Goal: Check status: Check status

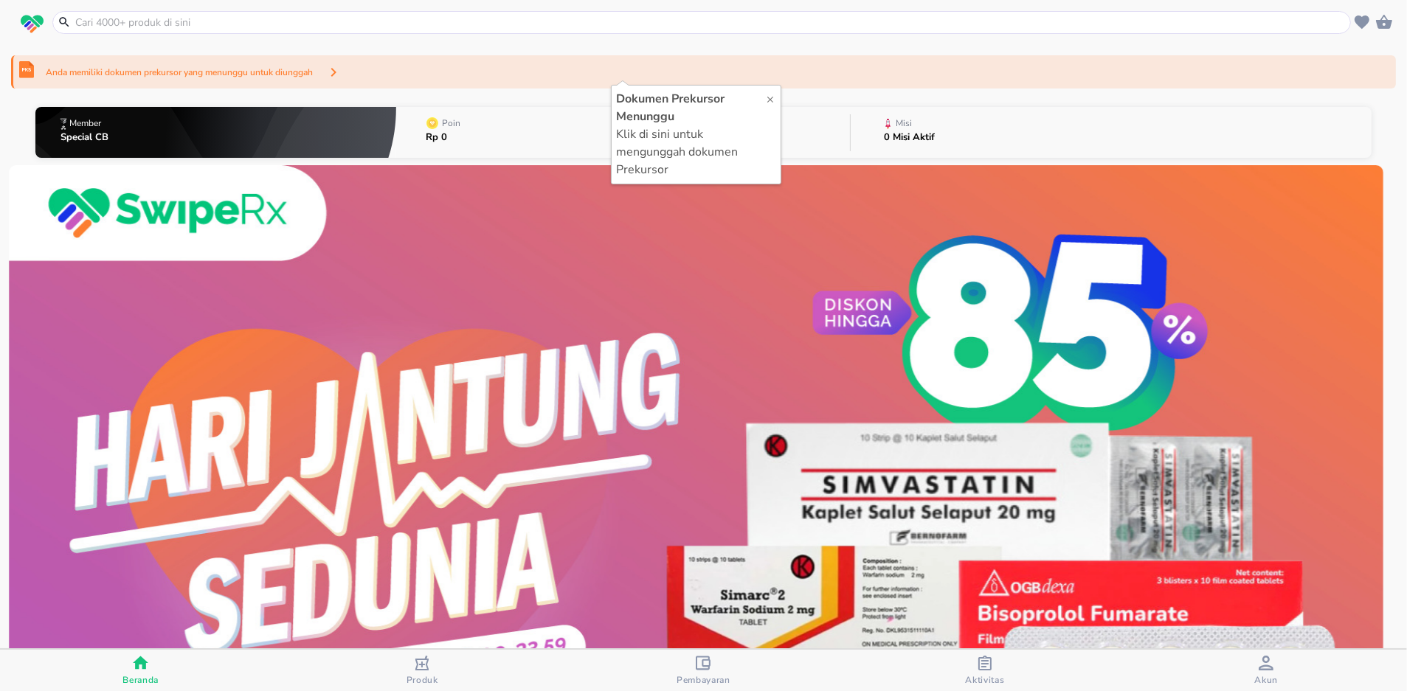
drag, startPoint x: 703, startPoint y: 669, endPoint x: 790, endPoint y: 671, distance: 86.4
click at [703, 669] on icon "button" at bounding box center [703, 663] width 15 height 14
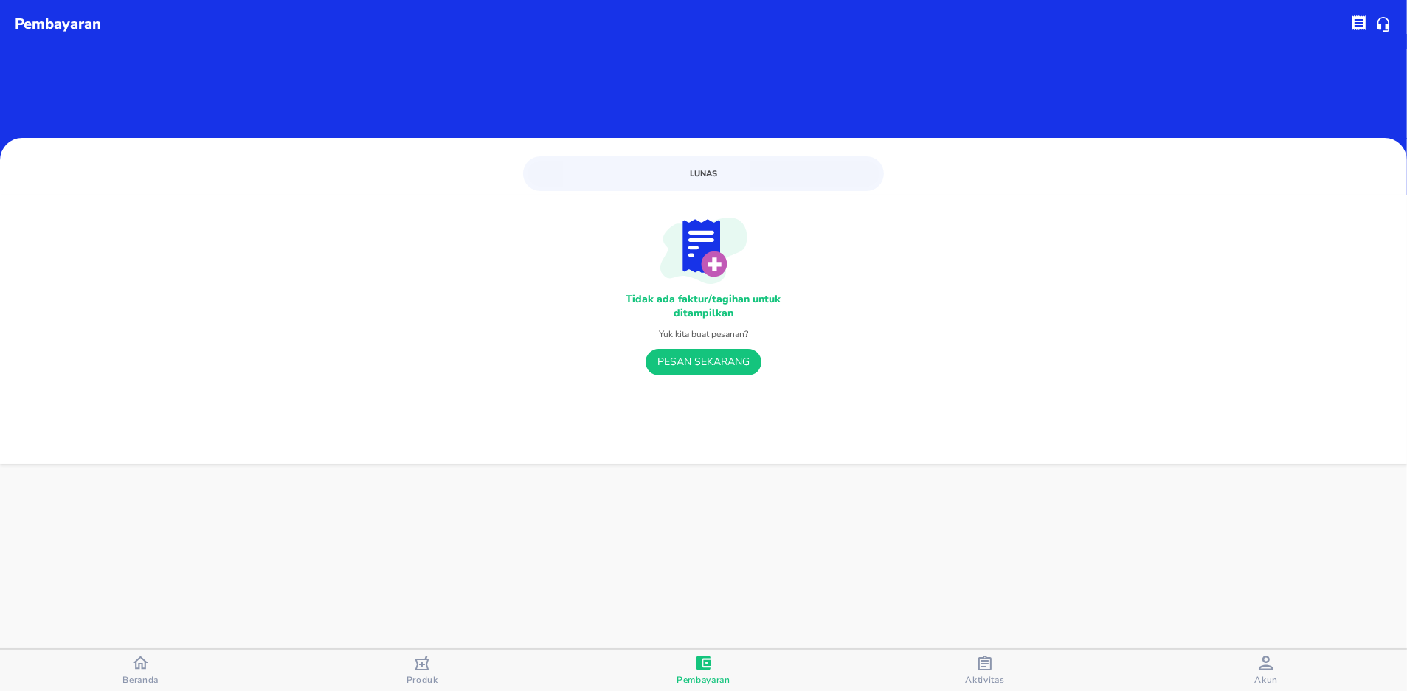
click at [973, 656] on div "Aktivitas" at bounding box center [984, 671] width 39 height 30
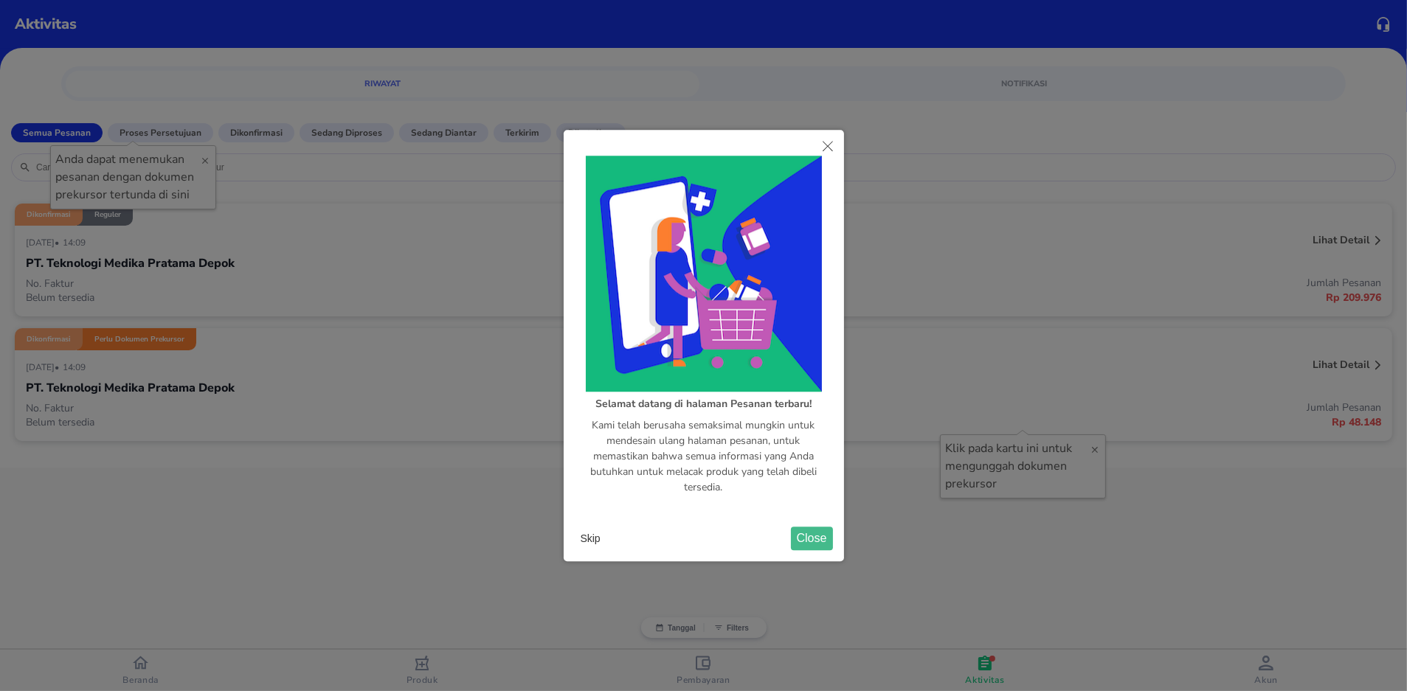
click at [599, 542] on button "Skip" at bounding box center [591, 539] width 32 height 22
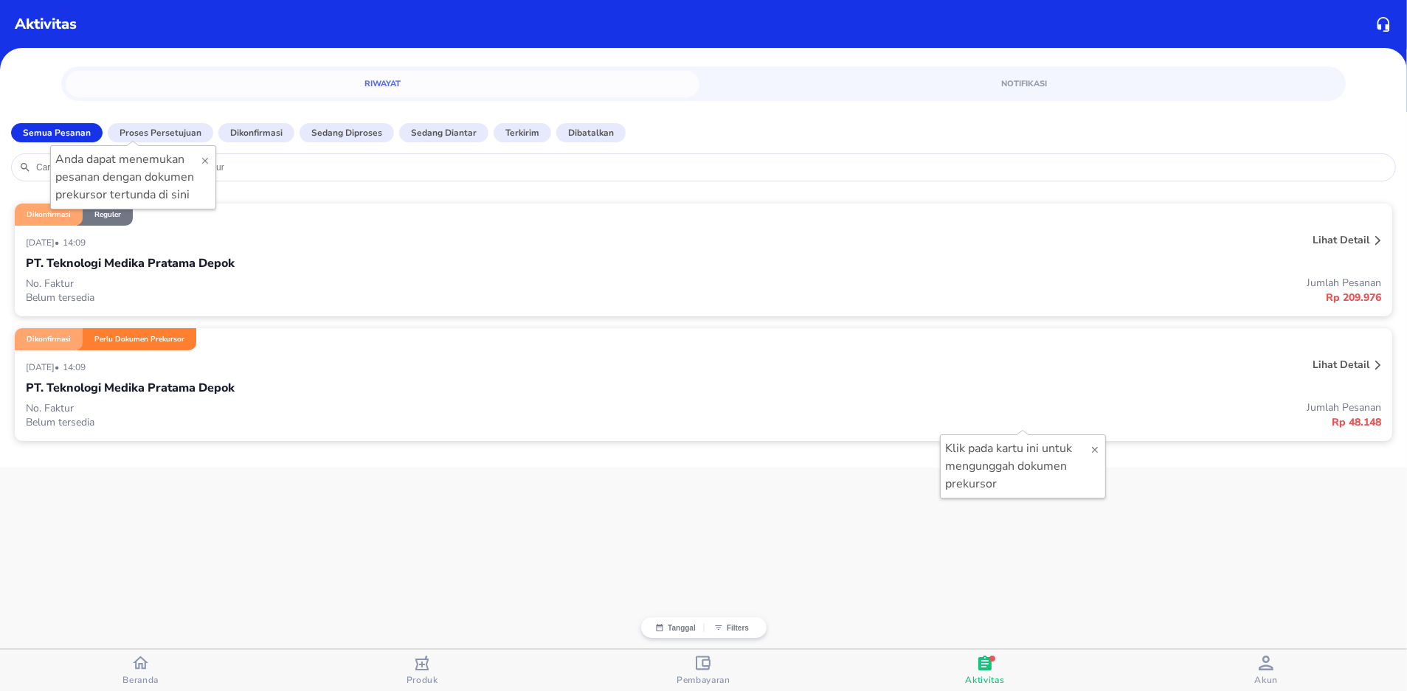
click at [370, 390] on div "PT. Teknologi Medika Pratama Depok" at bounding box center [704, 388] width 1356 height 25
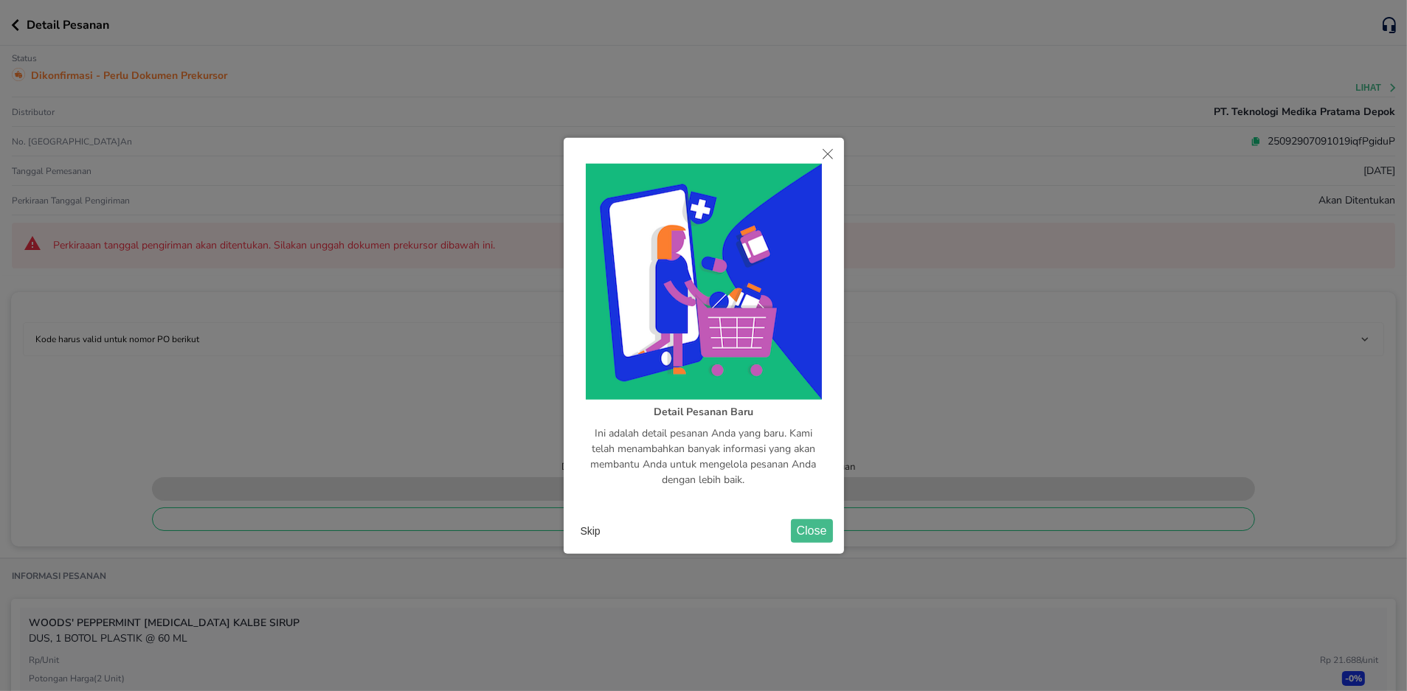
click at [597, 520] on button "Skip" at bounding box center [591, 531] width 32 height 22
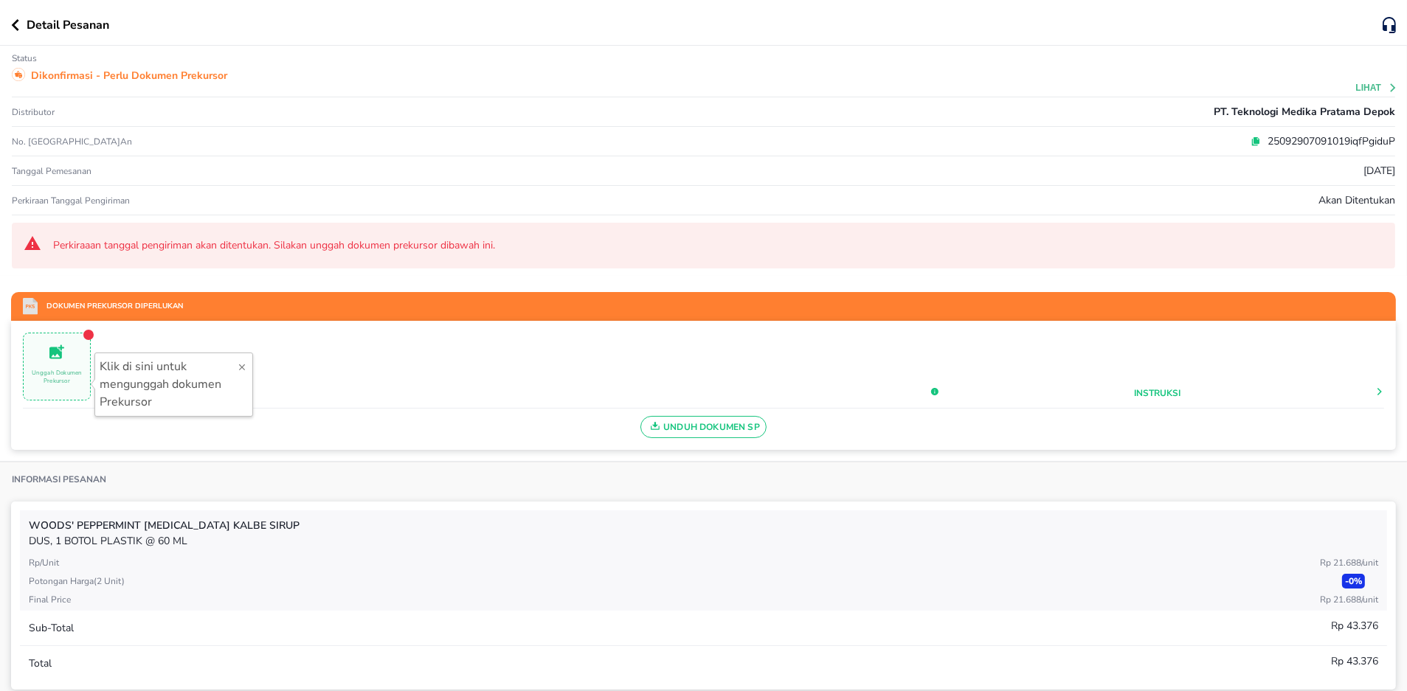
click at [69, 358] on span "Unggah Dokumen Prekursor" at bounding box center [57, 367] width 66 height 48
click at [37, 369] on p "Unggah Dokumen Prekursor" at bounding box center [57, 377] width 66 height 16
click at [353, 370] on div "Unggah Dokumen Prekursor Instruksi" at bounding box center [703, 371] width 1361 height 76
click at [15, 21] on icon "button" at bounding box center [15, 25] width 7 height 12
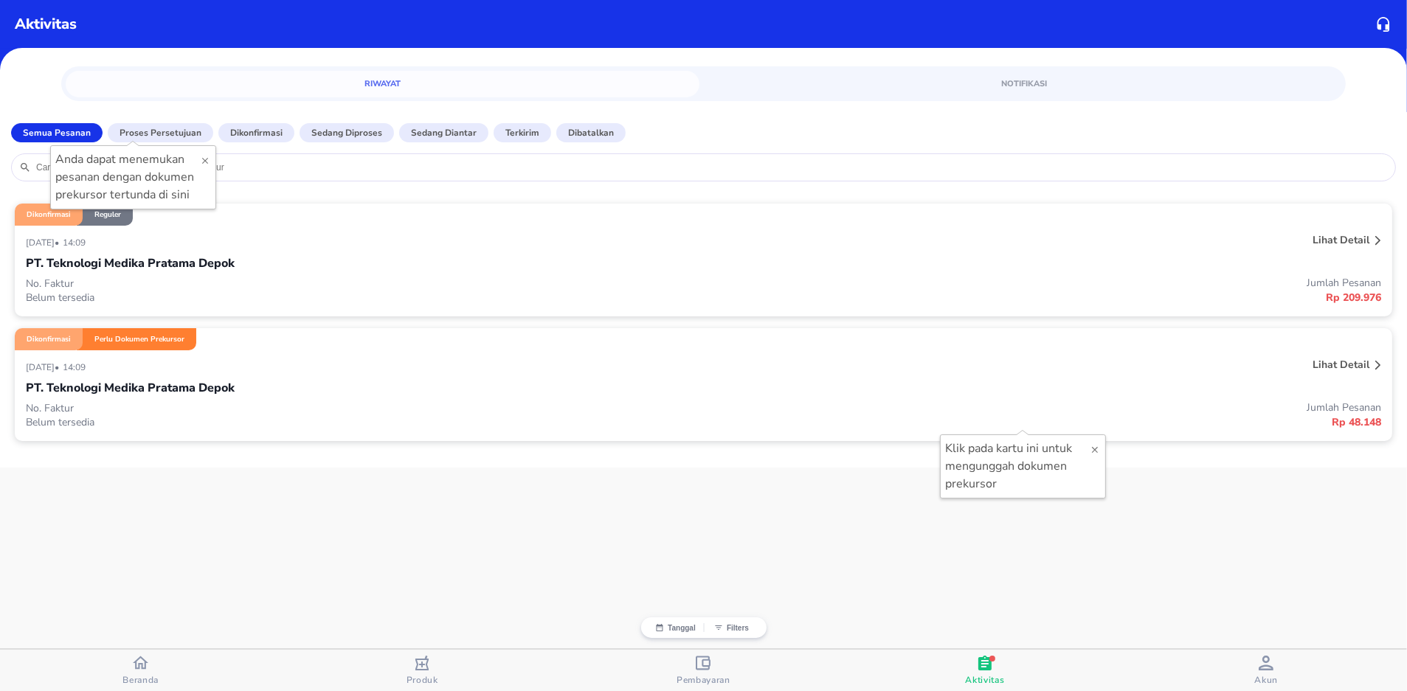
click at [360, 266] on div "PT. Teknologi Medika Pratama Depok" at bounding box center [704, 263] width 1356 height 25
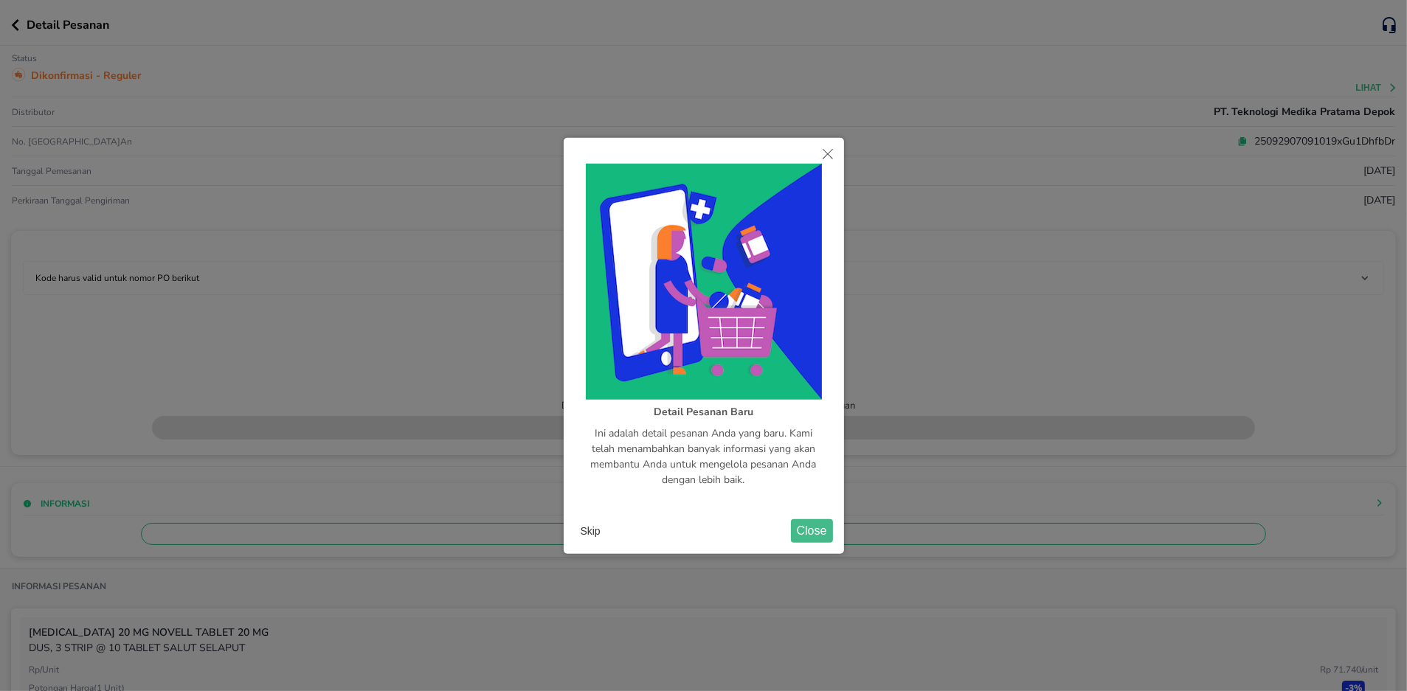
click at [590, 528] on button "Skip" at bounding box center [591, 531] width 32 height 22
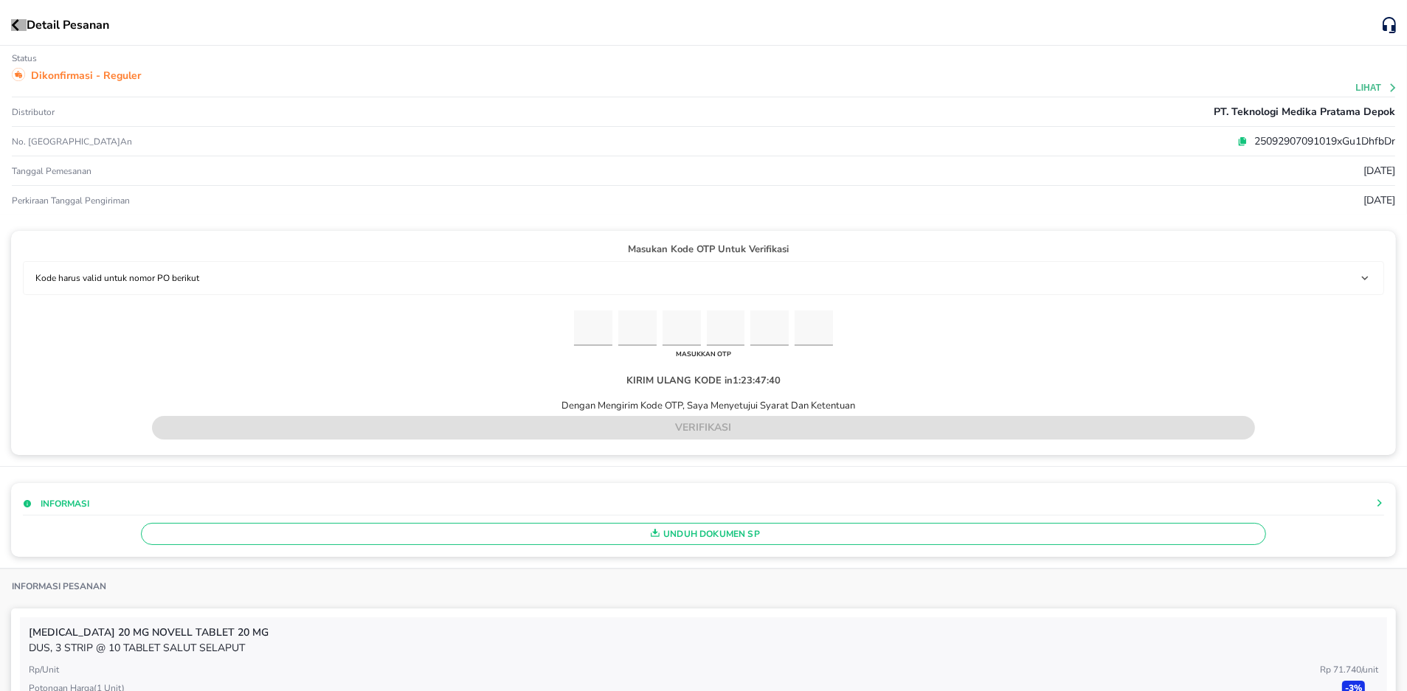
click at [13, 22] on icon "button" at bounding box center [15, 25] width 8 height 12
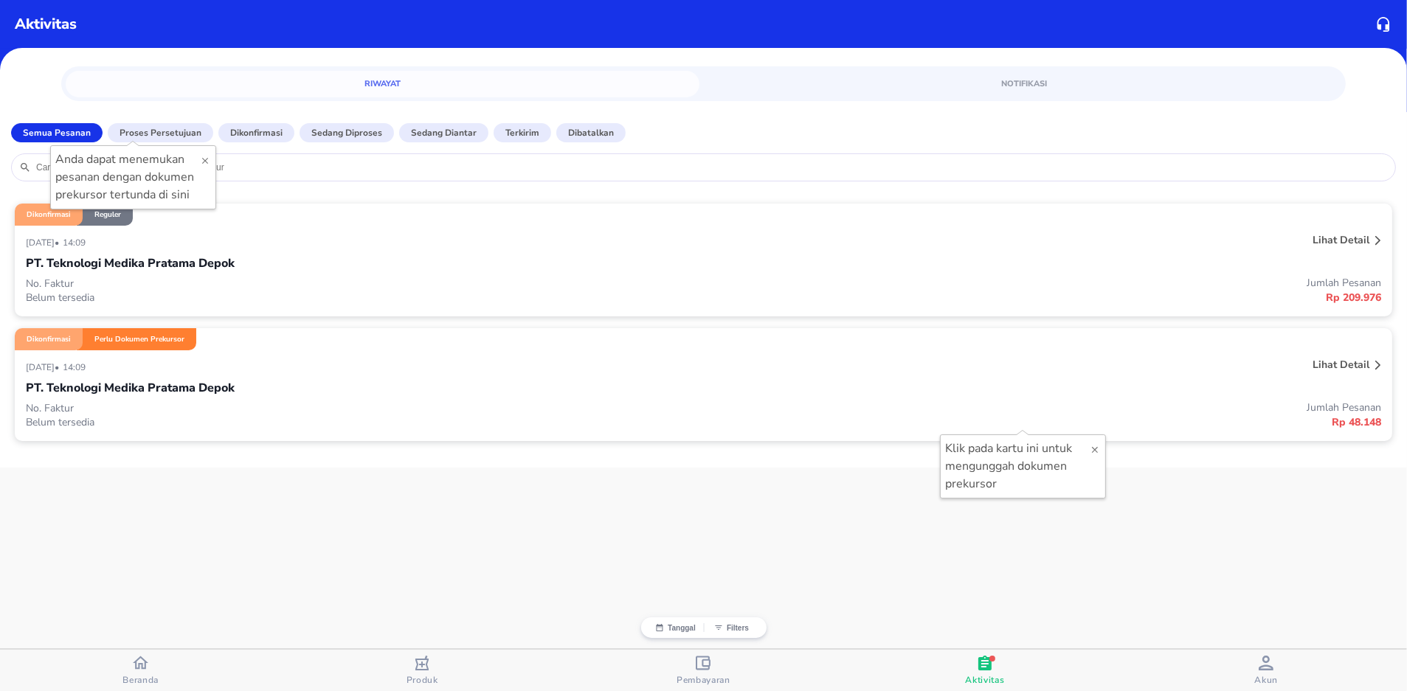
click at [137, 360] on div "[DATE] • 14:09" at bounding box center [421, 367] width 791 height 18
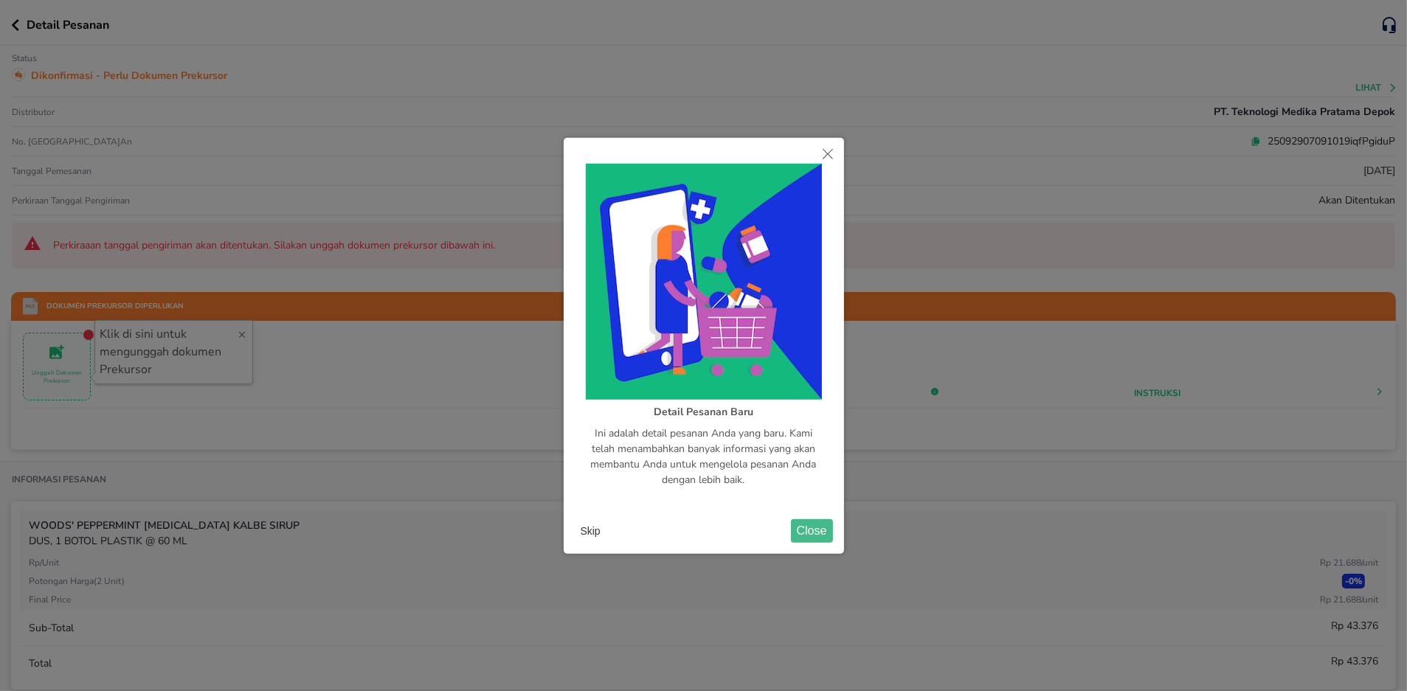
click at [588, 531] on button "Skip" at bounding box center [591, 531] width 32 height 22
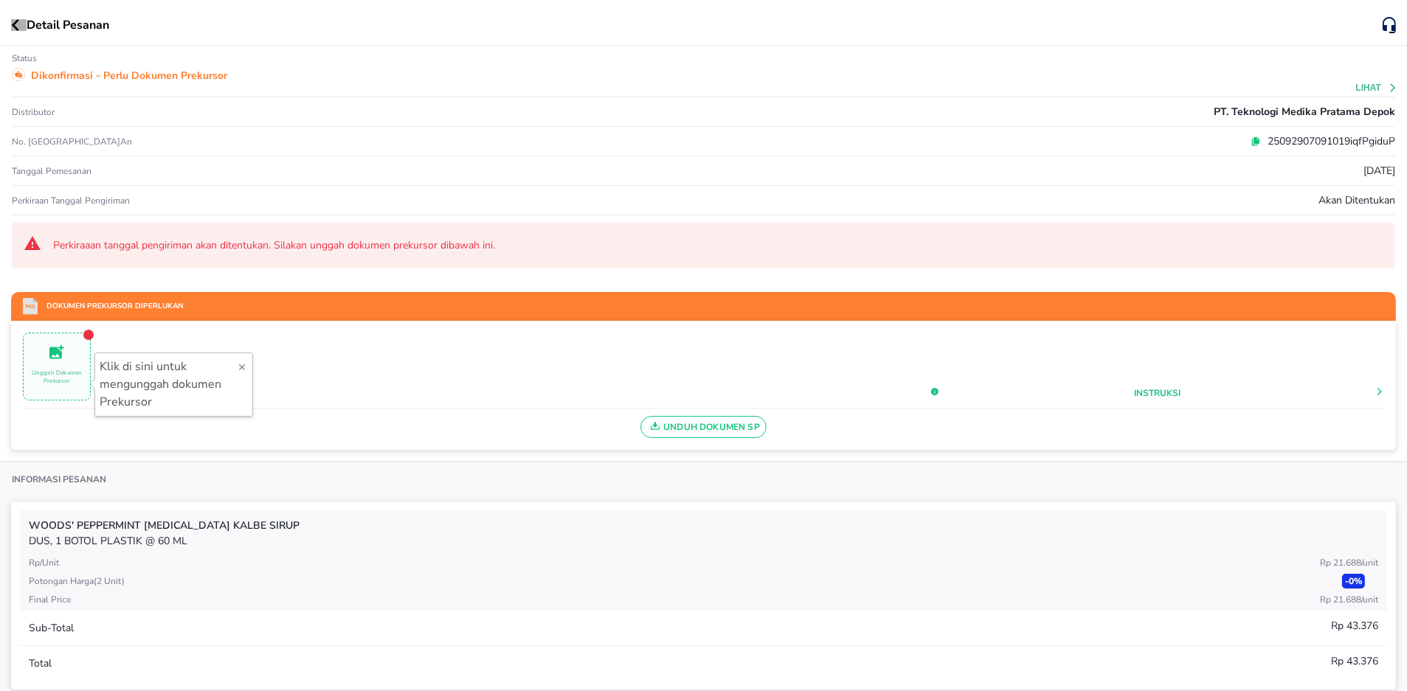
click at [16, 25] on icon "button" at bounding box center [15, 25] width 8 height 12
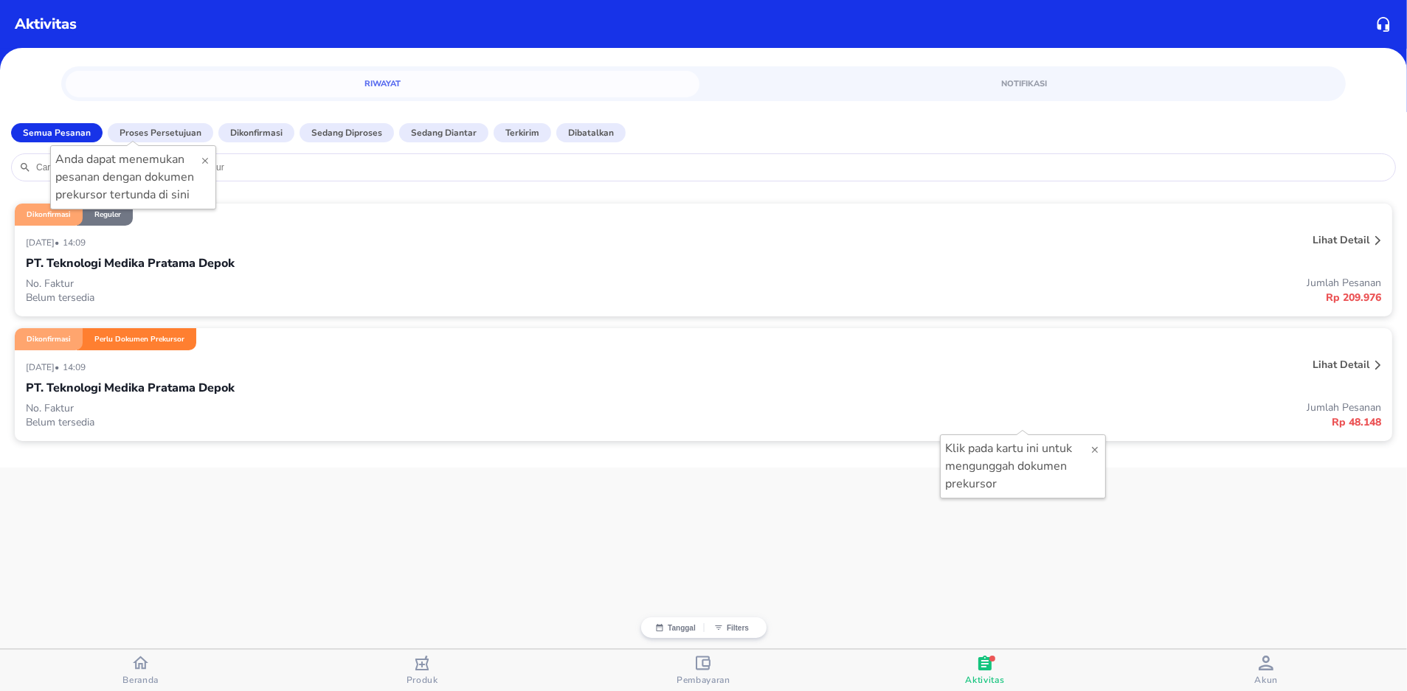
click at [367, 375] on div "[DATE] • 14:09" at bounding box center [421, 367] width 791 height 18
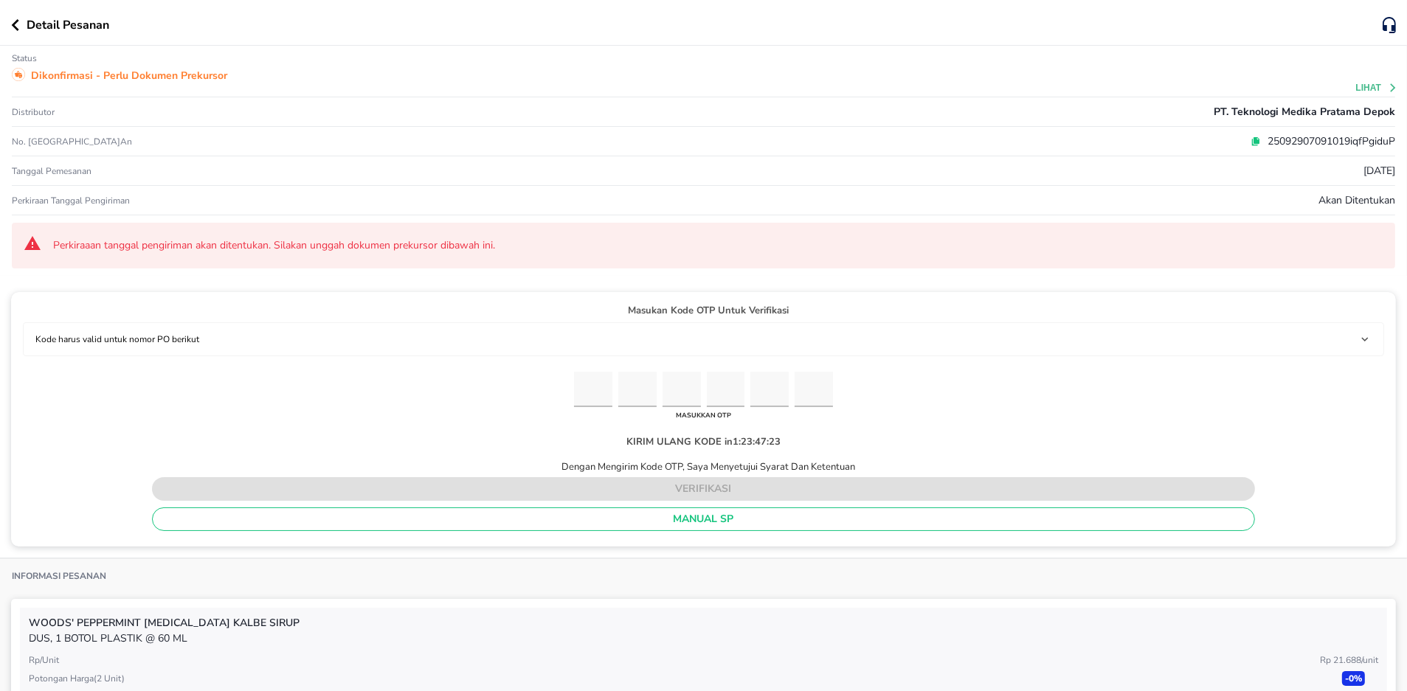
click at [1261, 134] on p "25092907091019iqfPgiduP" at bounding box center [1328, 141] width 134 height 15
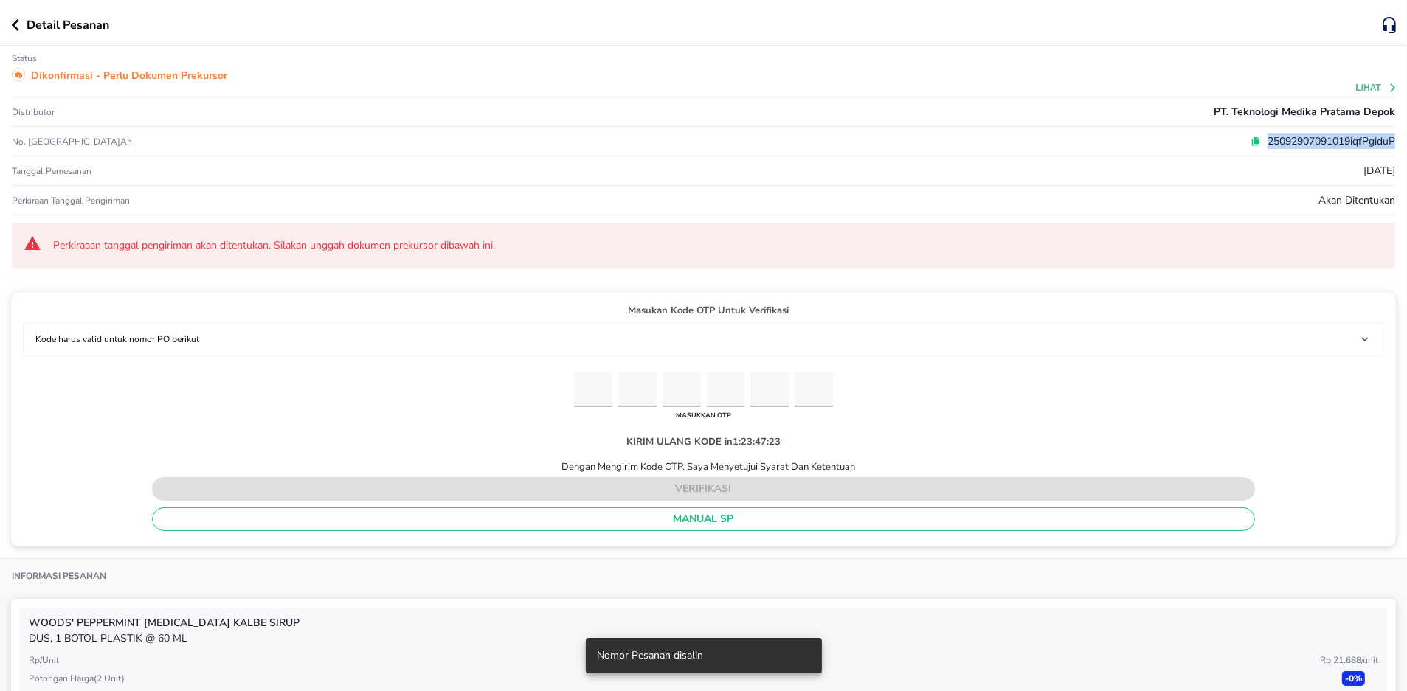
click at [1261, 134] on p "25092907091019iqfPgiduP" at bounding box center [1328, 141] width 134 height 15
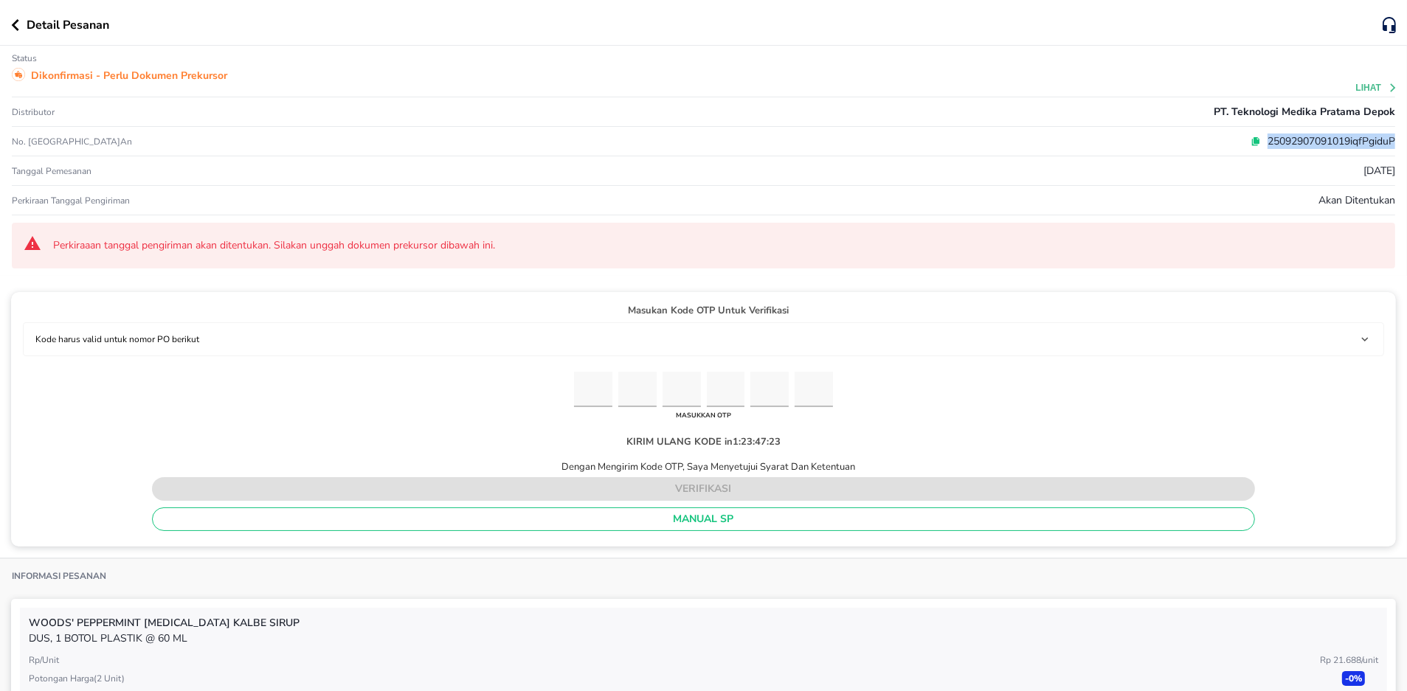
copy p "25092907091019iqfPgiduP"
click at [13, 21] on icon "button" at bounding box center [15, 25] width 8 height 12
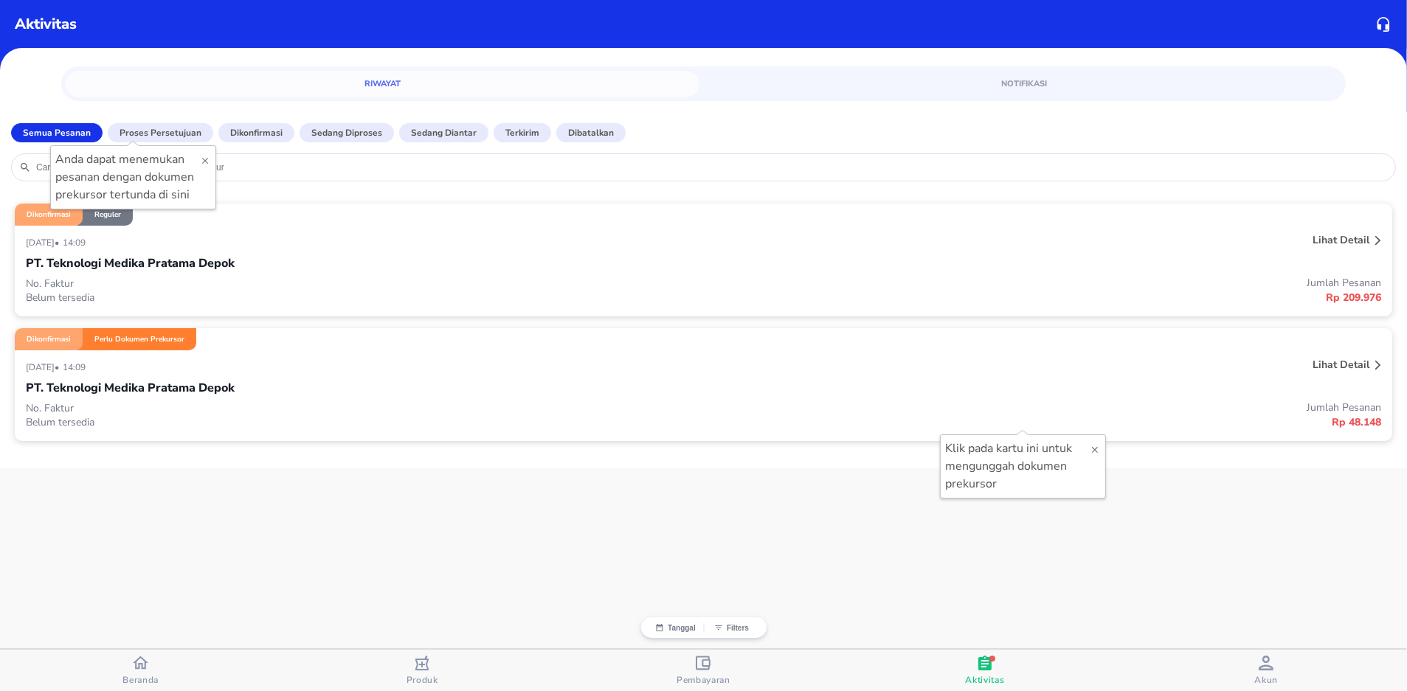
click at [708, 661] on icon "button" at bounding box center [703, 663] width 15 height 15
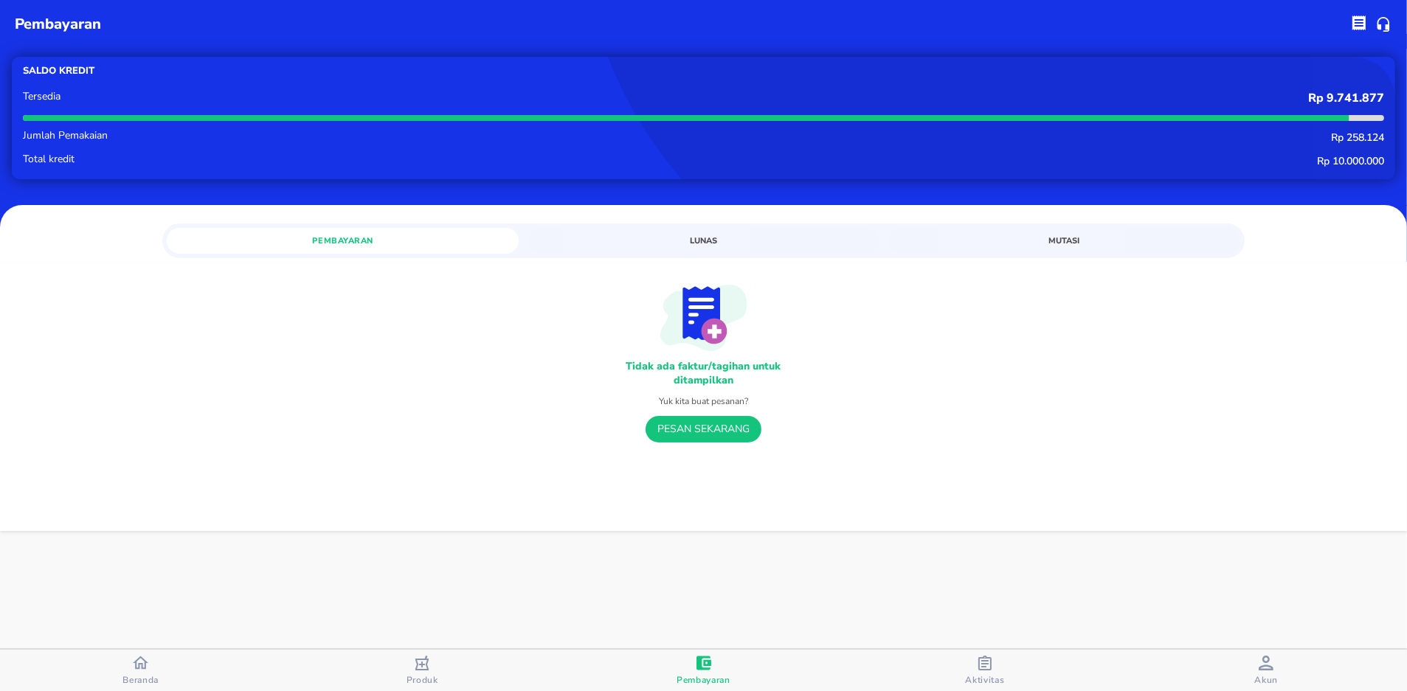
click at [999, 676] on span "Aktivitas" at bounding box center [984, 680] width 39 height 12
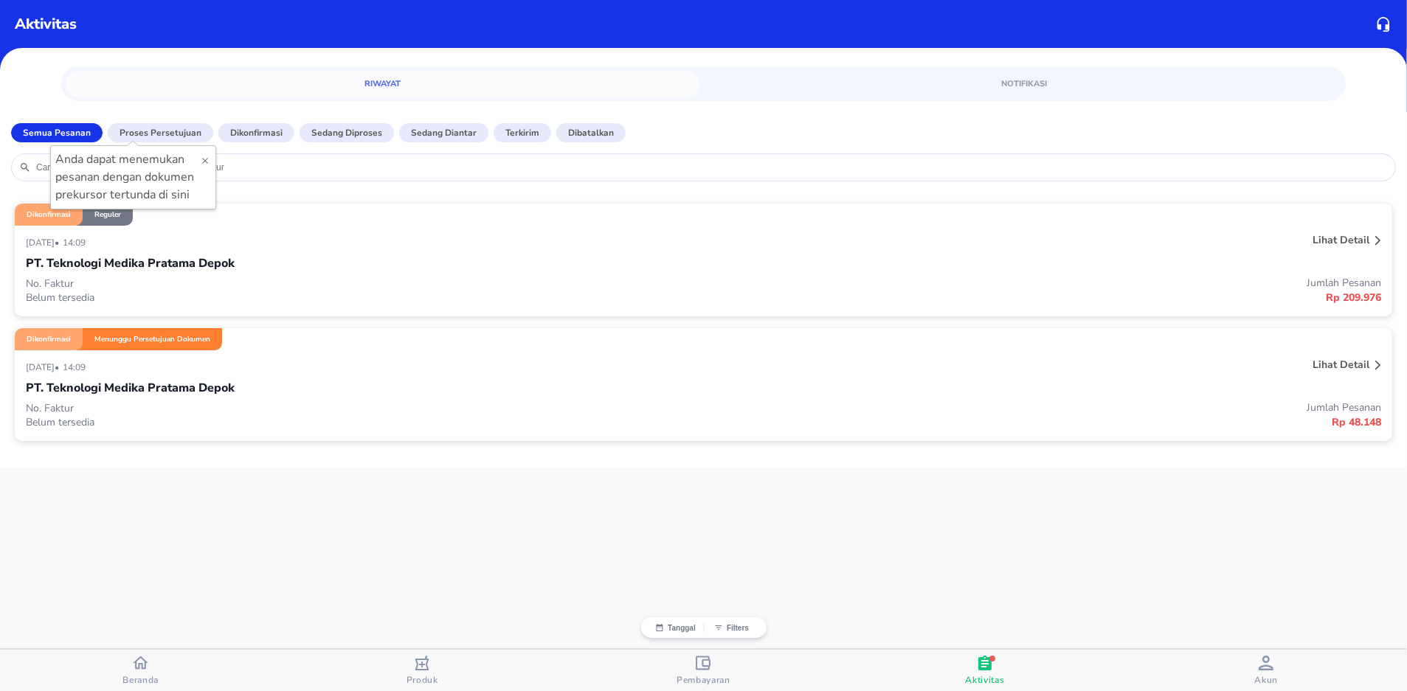
click at [292, 396] on div "PT. Teknologi Medika Pratama Depok" at bounding box center [704, 388] width 1356 height 25
